Goal: Information Seeking & Learning: Learn about a topic

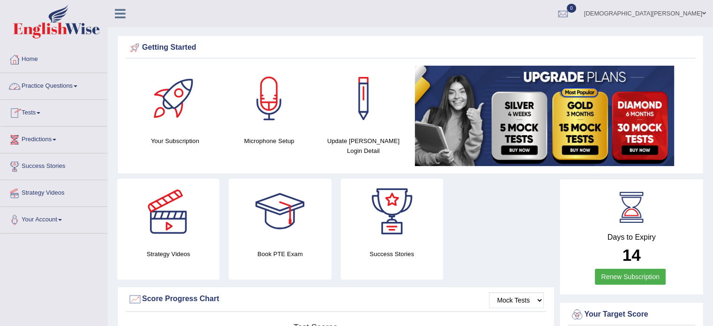
click at [71, 89] on link "Practice Questions" at bounding box center [53, 84] width 107 height 23
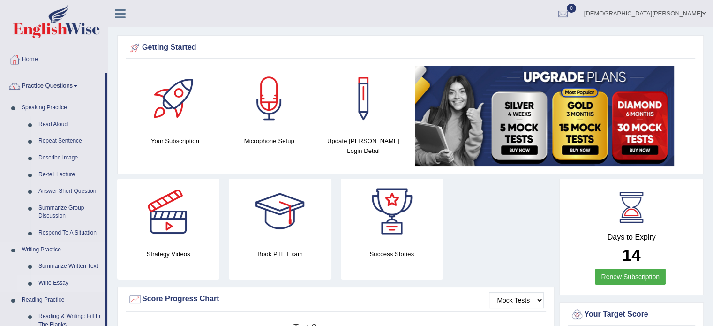
click at [48, 281] on link "Write Essay" at bounding box center [69, 283] width 71 height 17
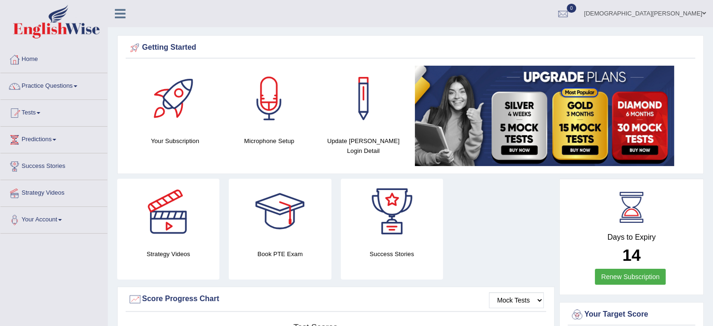
click at [79, 88] on link "Practice Questions" at bounding box center [53, 84] width 107 height 23
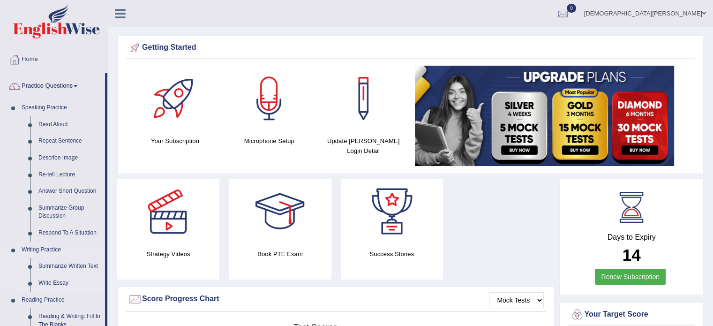
click at [64, 283] on link "Write Essay" at bounding box center [69, 283] width 71 height 17
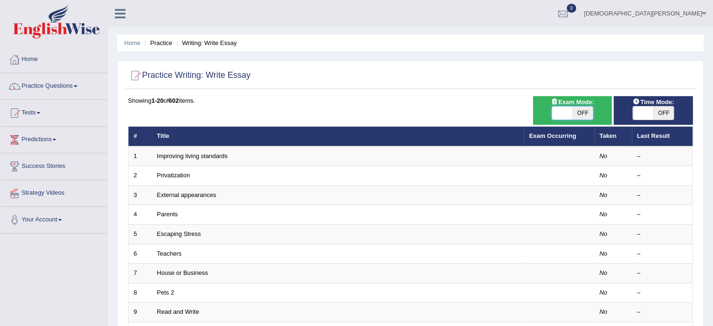
click at [559, 115] on span at bounding box center [561, 112] width 21 height 13
click at [579, 112] on span "OFF" at bounding box center [582, 112] width 21 height 13
checkbox input "true"
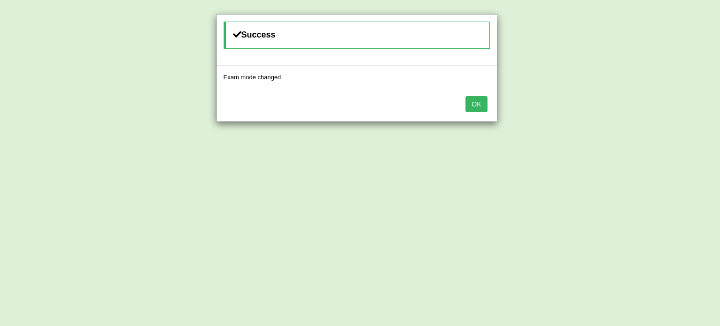
click at [469, 103] on button "OK" at bounding box center [476, 104] width 22 height 16
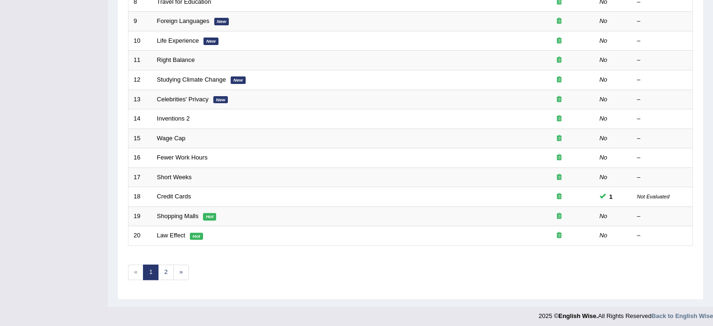
scroll to position [292, 0]
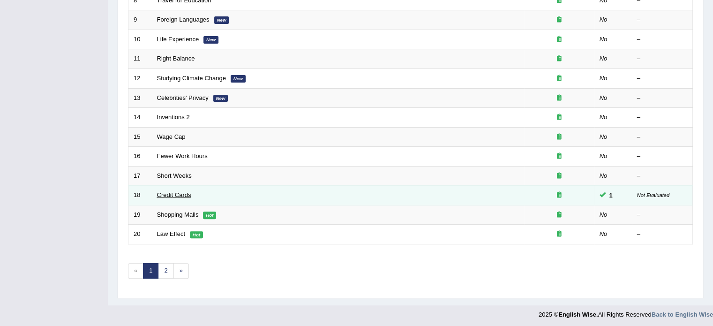
click at [176, 193] on link "Credit Cards" at bounding box center [174, 194] width 34 height 7
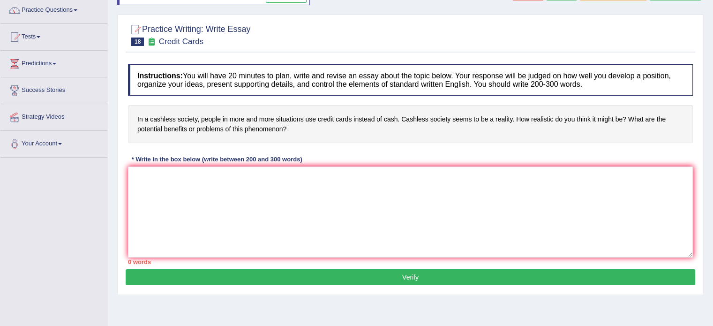
scroll to position [76, 0]
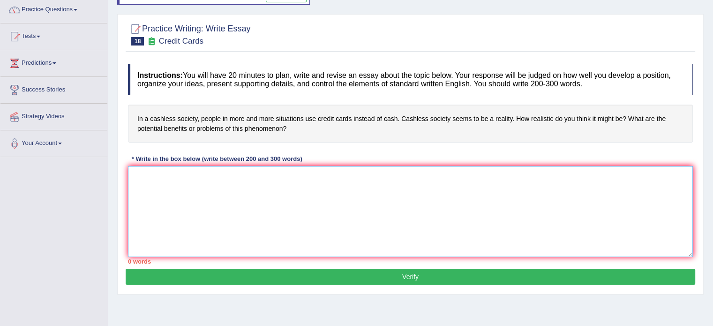
click at [400, 200] on textarea at bounding box center [410, 211] width 565 height 91
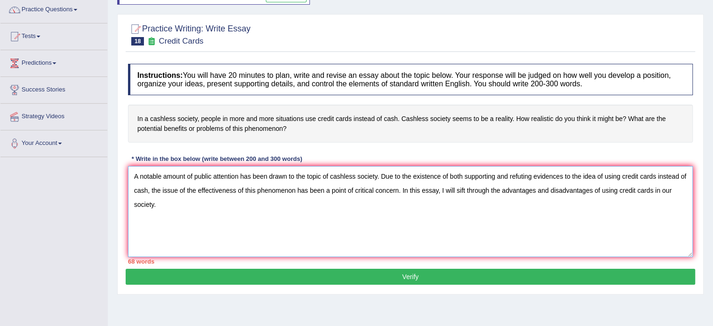
click at [652, 189] on textarea "A notable amount of public attention has been drawn to the topic of cashless so…" at bounding box center [410, 211] width 565 height 91
click at [210, 204] on textarea "A notable amount of public attention has been drawn to the topic of cashless so…" at bounding box center [410, 211] width 565 height 91
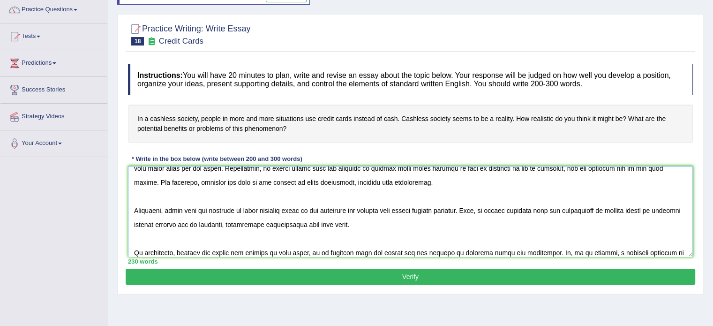
scroll to position [92, 0]
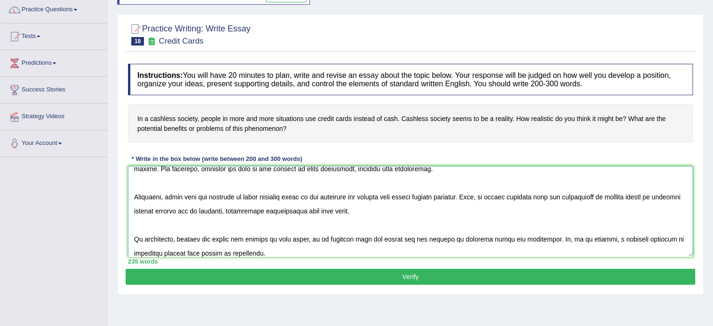
type textarea "A notable amount of public attention has been drawn to the topic of cashless so…"
click at [416, 276] on button "Verify" at bounding box center [410, 276] width 569 height 16
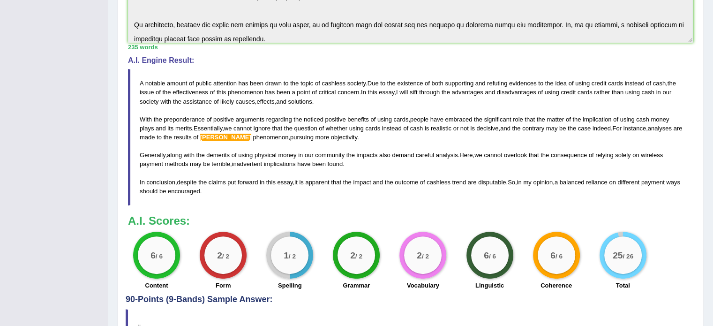
scroll to position [271, 0]
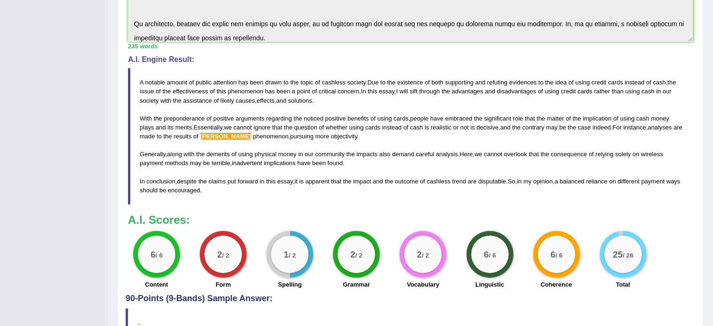
click at [428, 209] on div "Instructions: You will have 20 minutes to plan, write and revise an essay about…" at bounding box center [410, 76] width 569 height 436
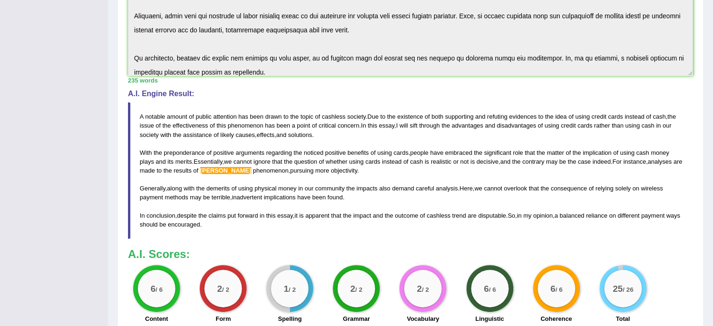
scroll to position [236, 0]
